Goal: Navigation & Orientation: Find specific page/section

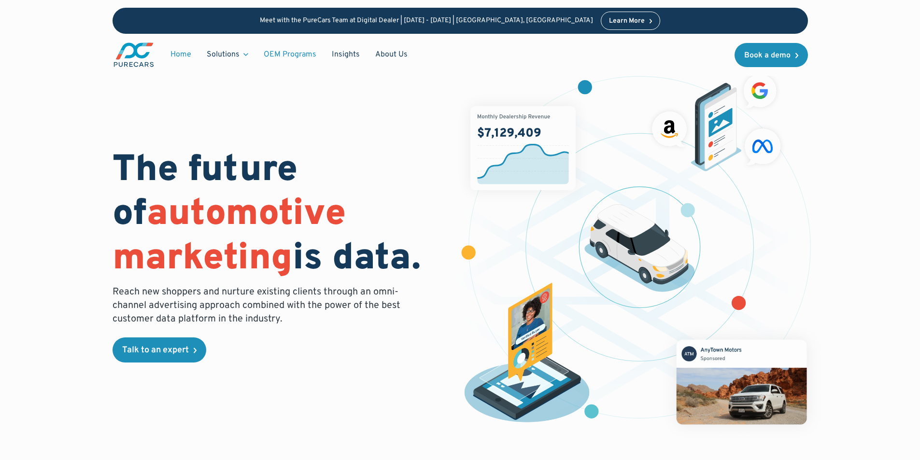
click at [290, 50] on link "OEM Programs" at bounding box center [290, 54] width 68 height 18
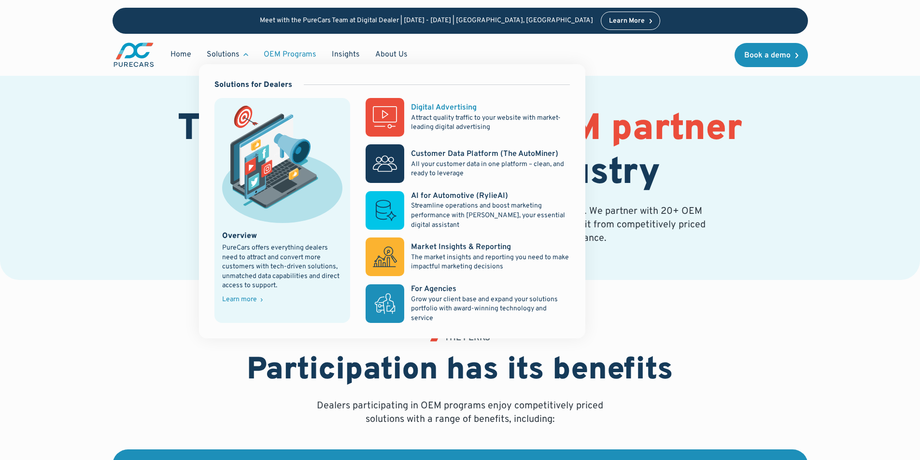
click at [451, 107] on div "Digital Advertising" at bounding box center [444, 107] width 66 height 11
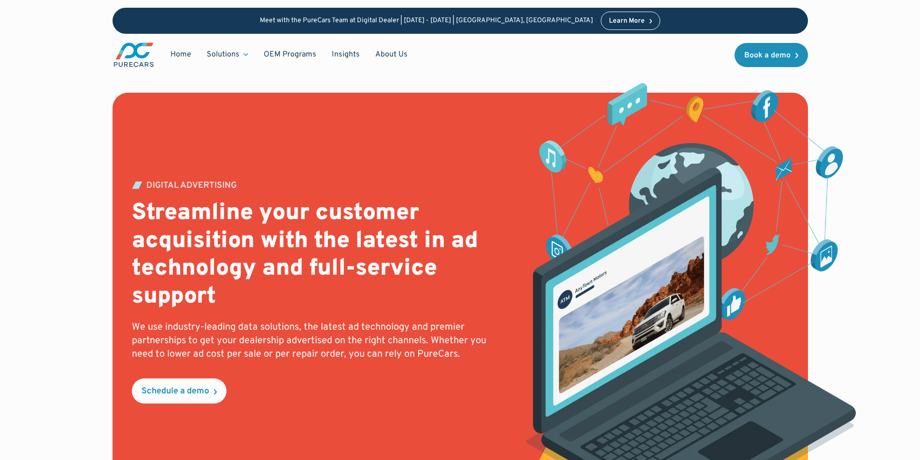
click at [135, 49] on img "main" at bounding box center [134, 55] width 43 height 27
